Goal: Transaction & Acquisition: Obtain resource

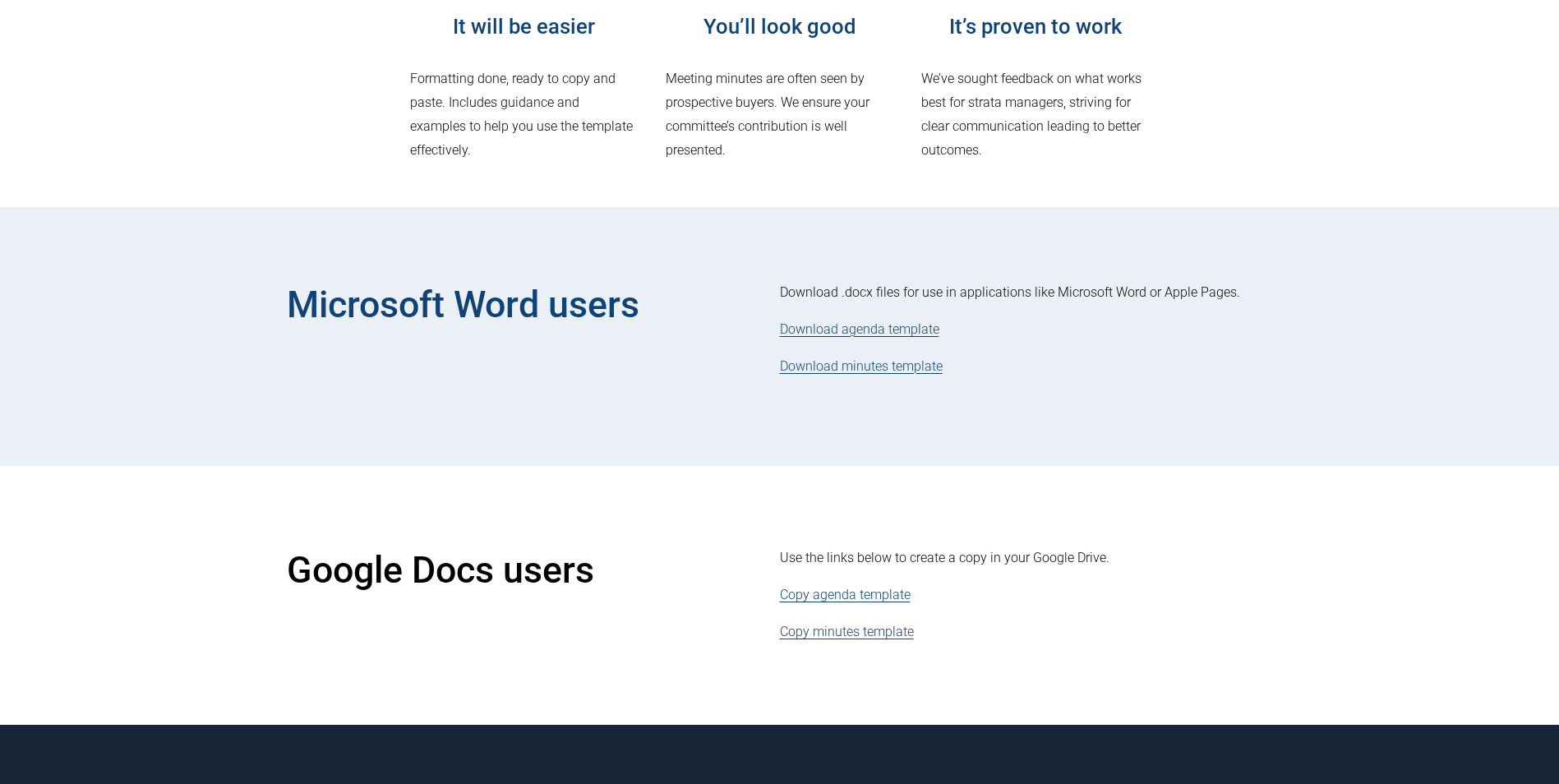
scroll to position [575, 0]
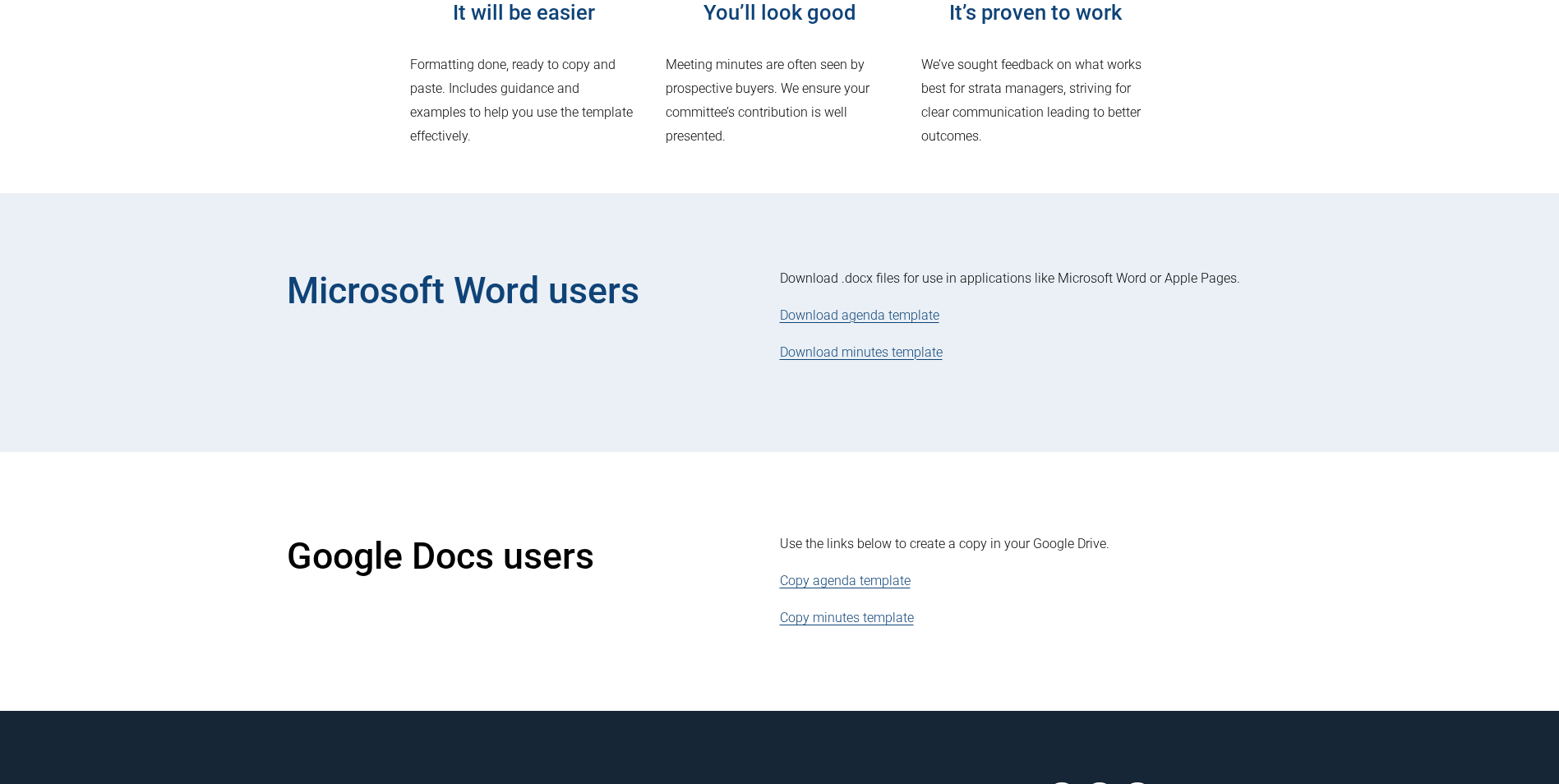
click at [865, 317] on link "Download agenda template" at bounding box center [859, 315] width 160 height 16
click at [847, 353] on link "Download minutes template" at bounding box center [861, 351] width 163 height 16
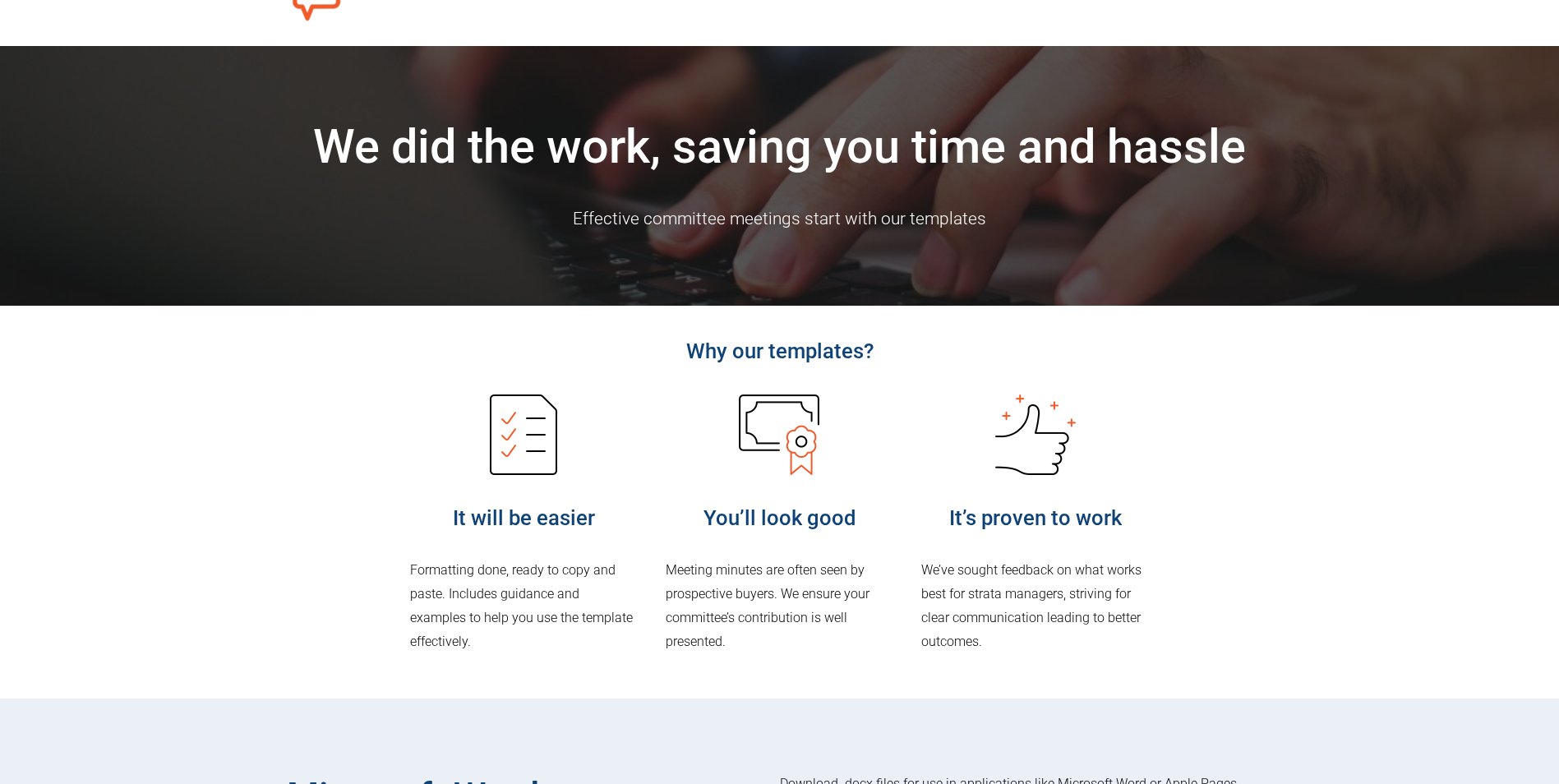
scroll to position [0, 0]
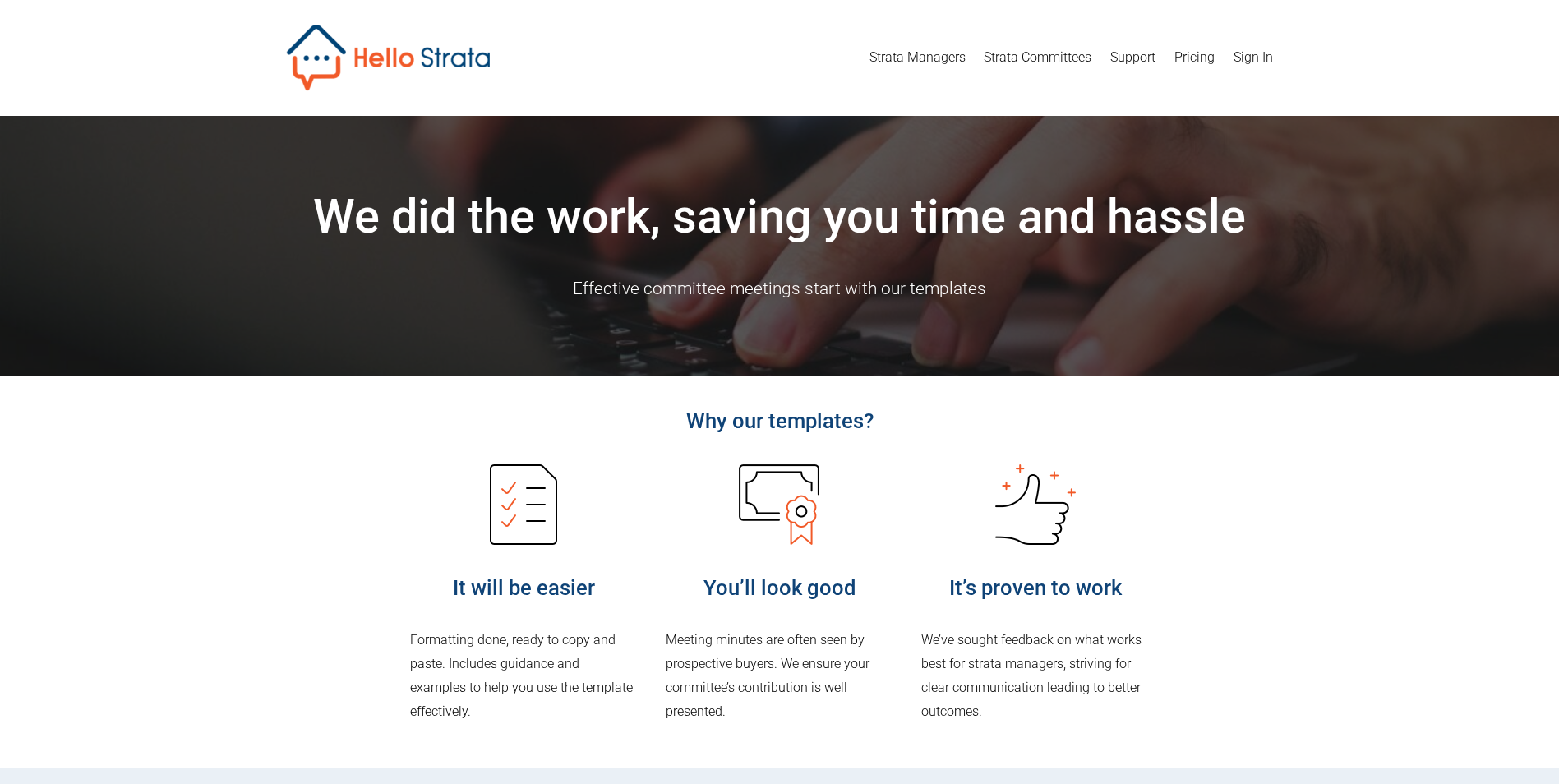
click at [1029, 55] on link "Strata Committees" at bounding box center [1037, 57] width 107 height 26
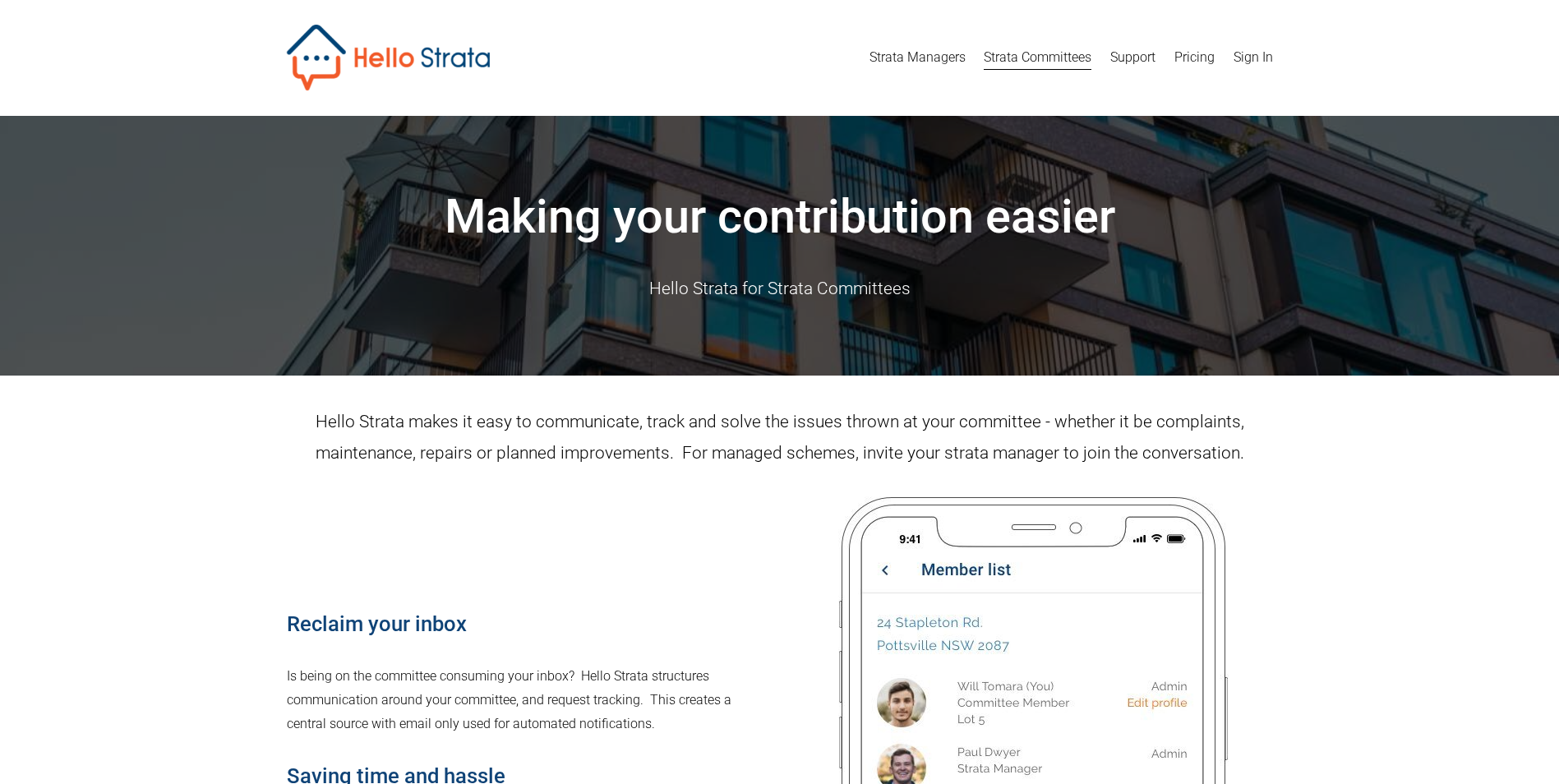
click at [1131, 51] on link "Support" at bounding box center [1133, 57] width 45 height 26
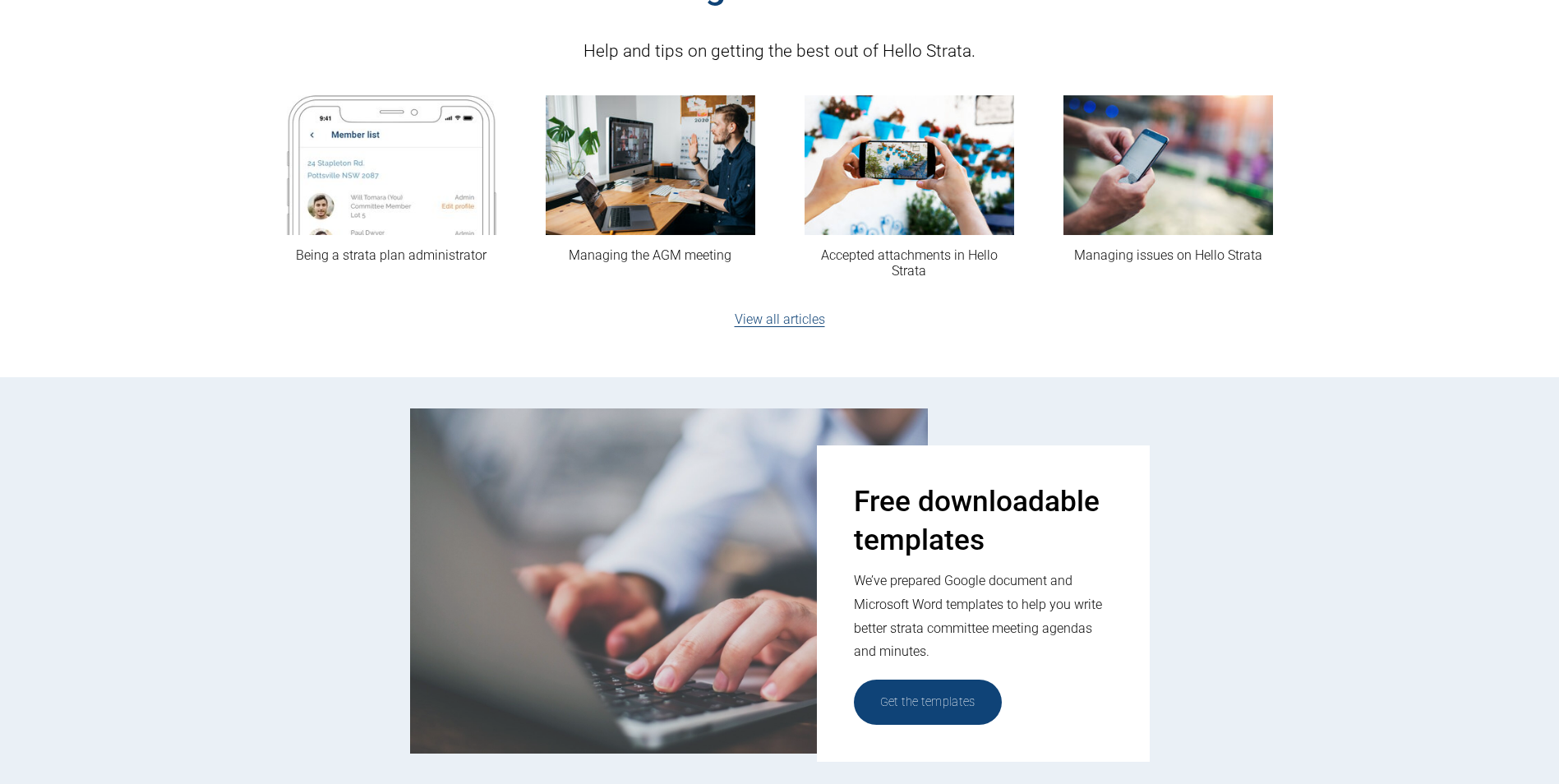
scroll to position [492, 0]
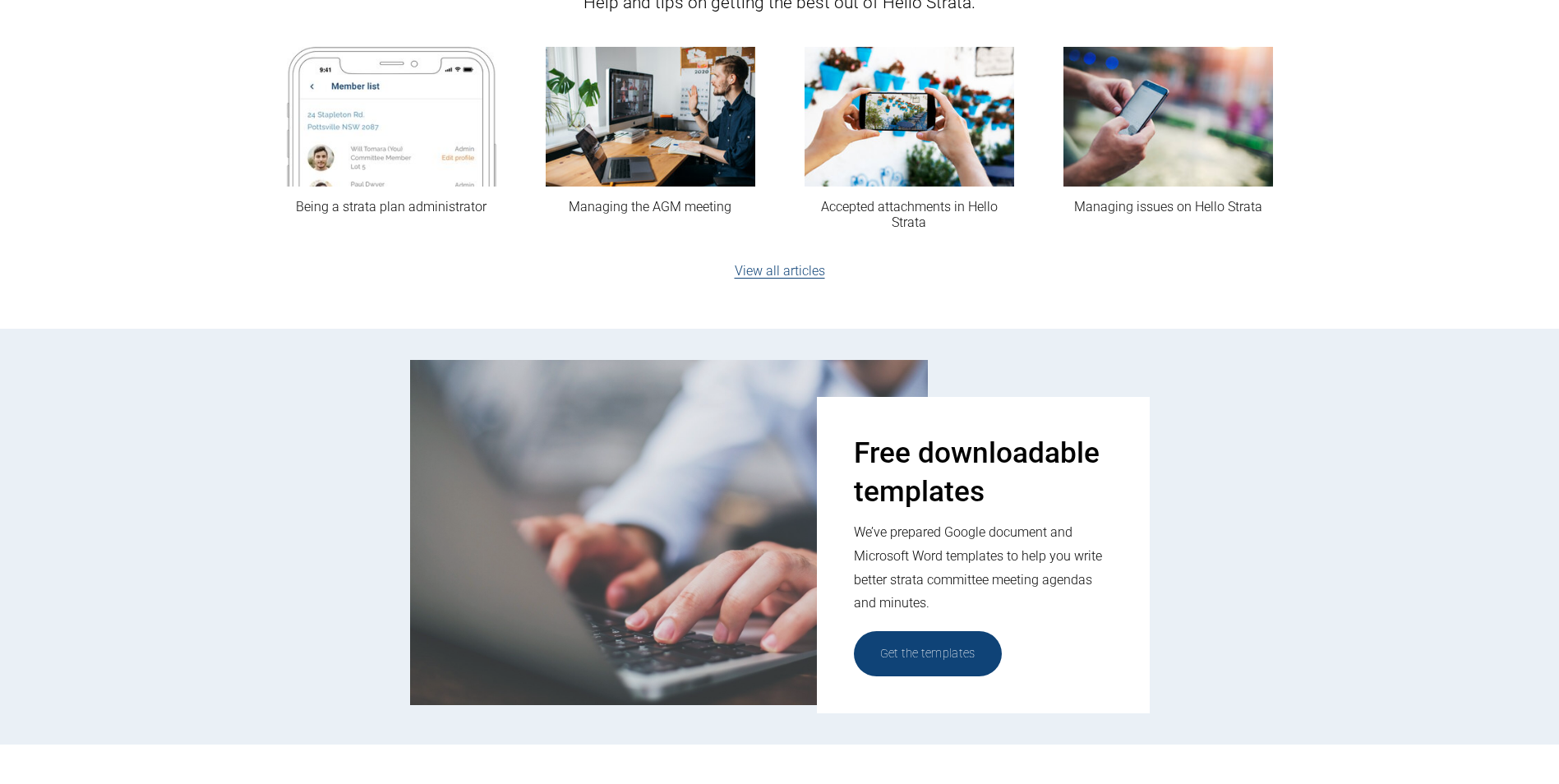
click at [903, 651] on link "Get the templates" at bounding box center [927, 653] width 148 height 45
